Goal: Task Accomplishment & Management: Manage account settings

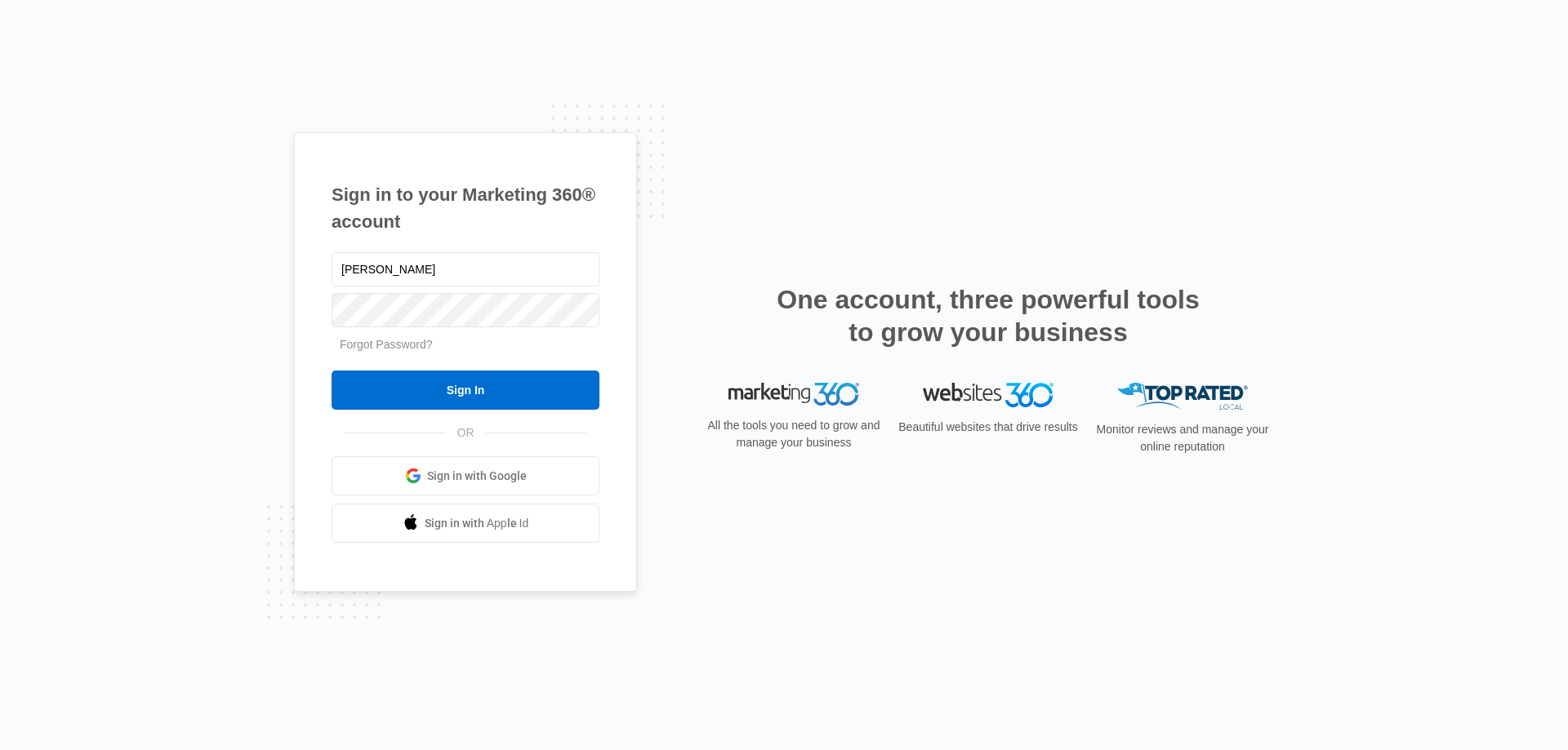
type input "[PERSON_NAME][EMAIL_ADDRESS][PERSON_NAME][DOMAIN_NAME]"
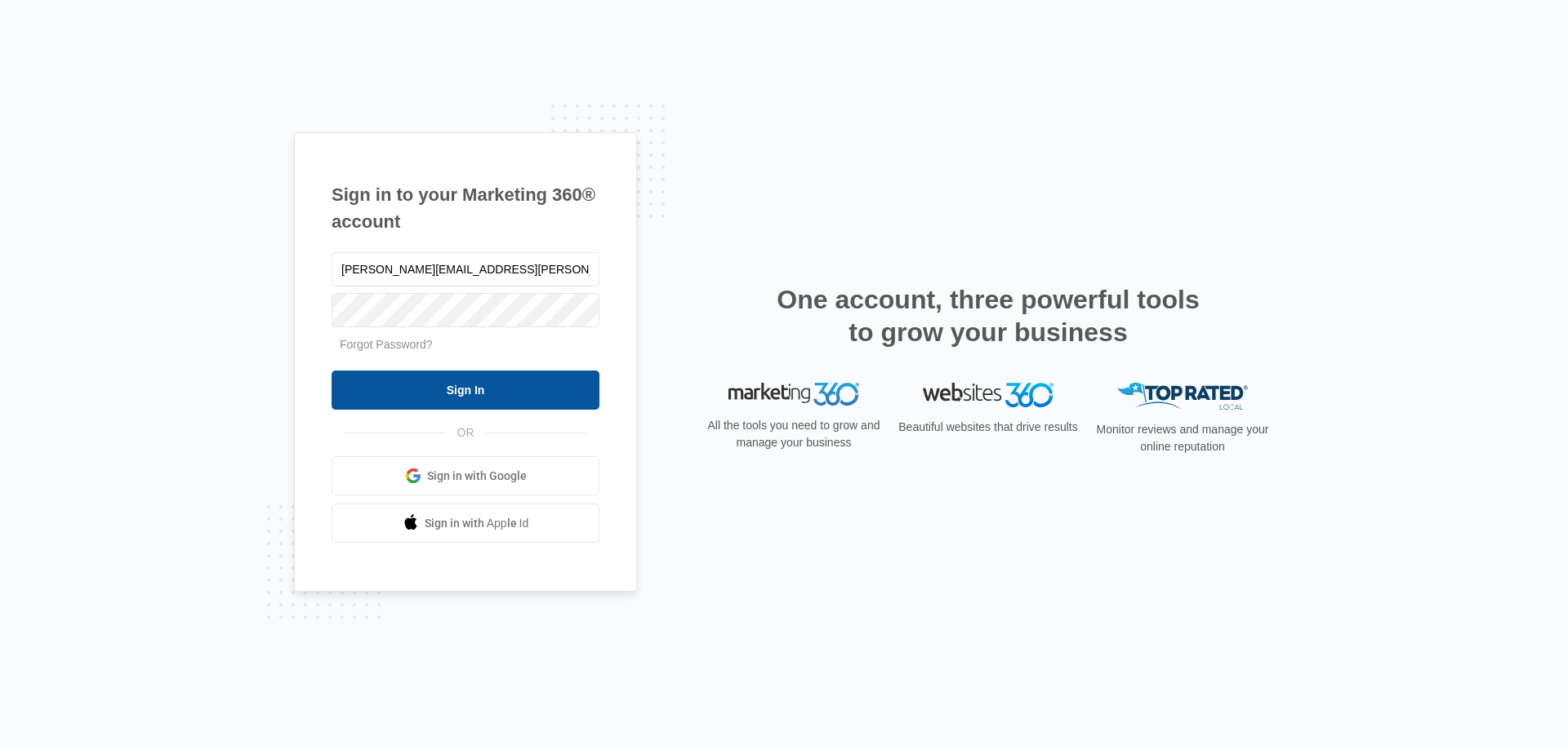
click at [496, 387] on input "Sign In" at bounding box center [465, 390] width 268 height 39
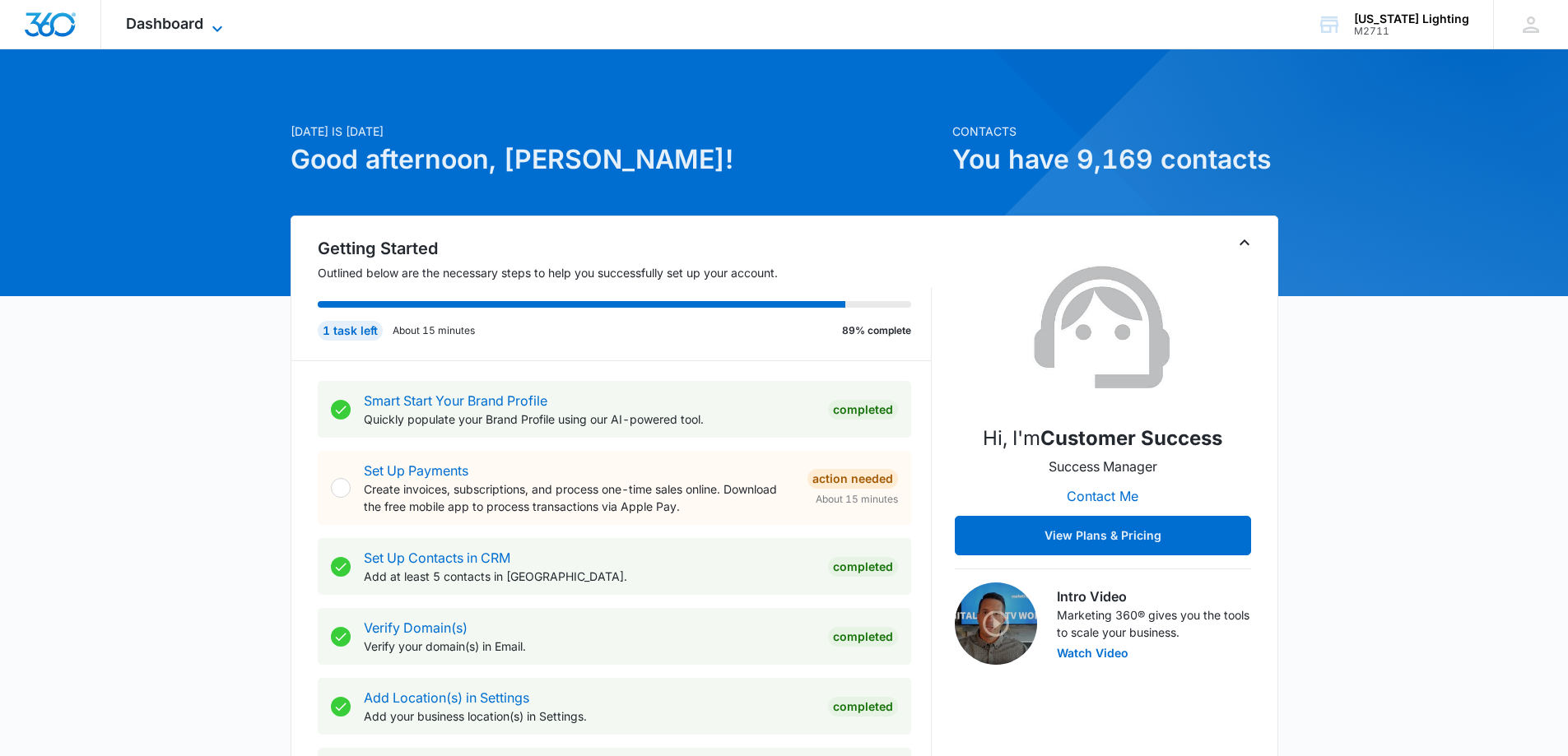
click at [215, 27] on icon at bounding box center [218, 28] width 10 height 6
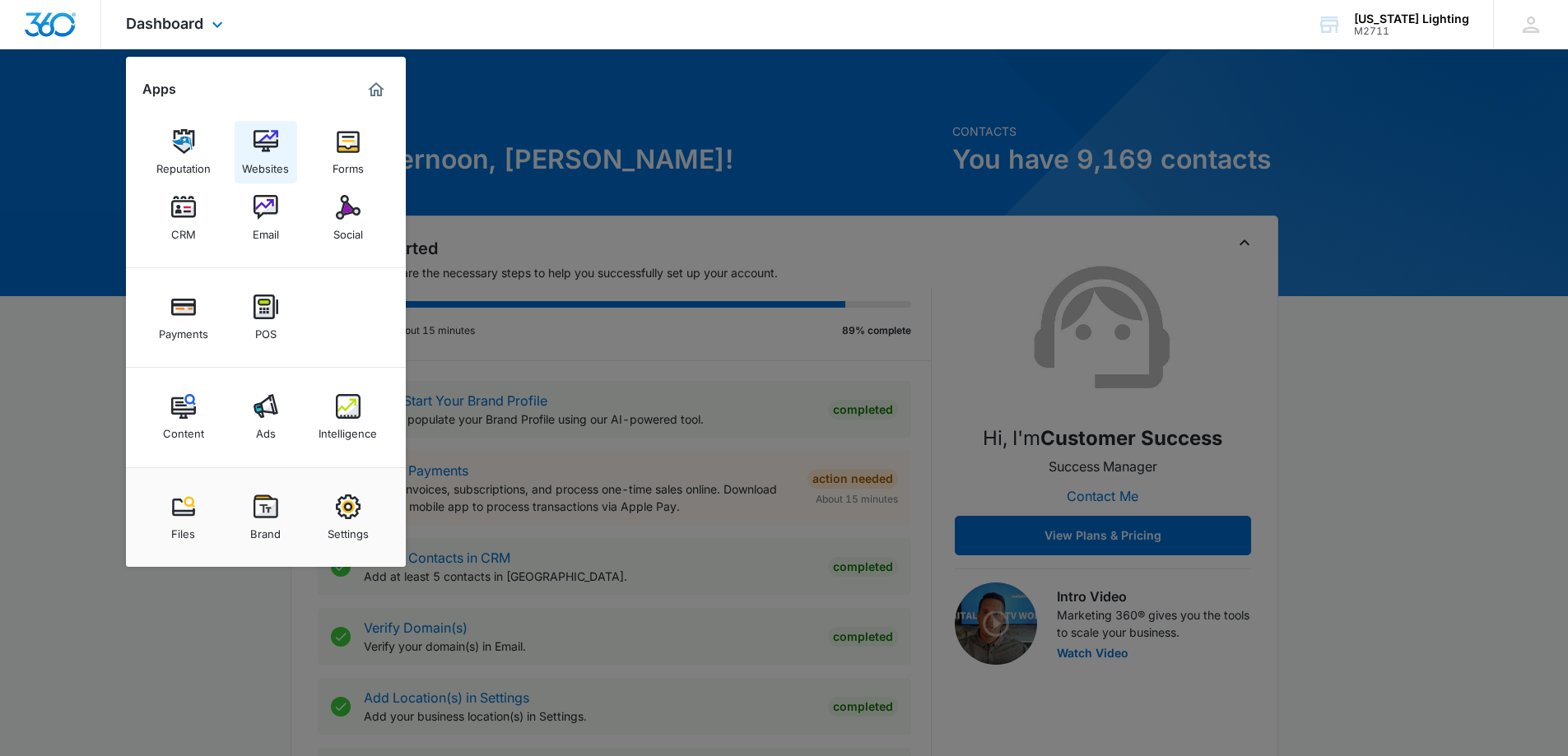
click at [263, 144] on img at bounding box center [266, 141] width 24 height 24
